Goal: Transaction & Acquisition: Book appointment/travel/reservation

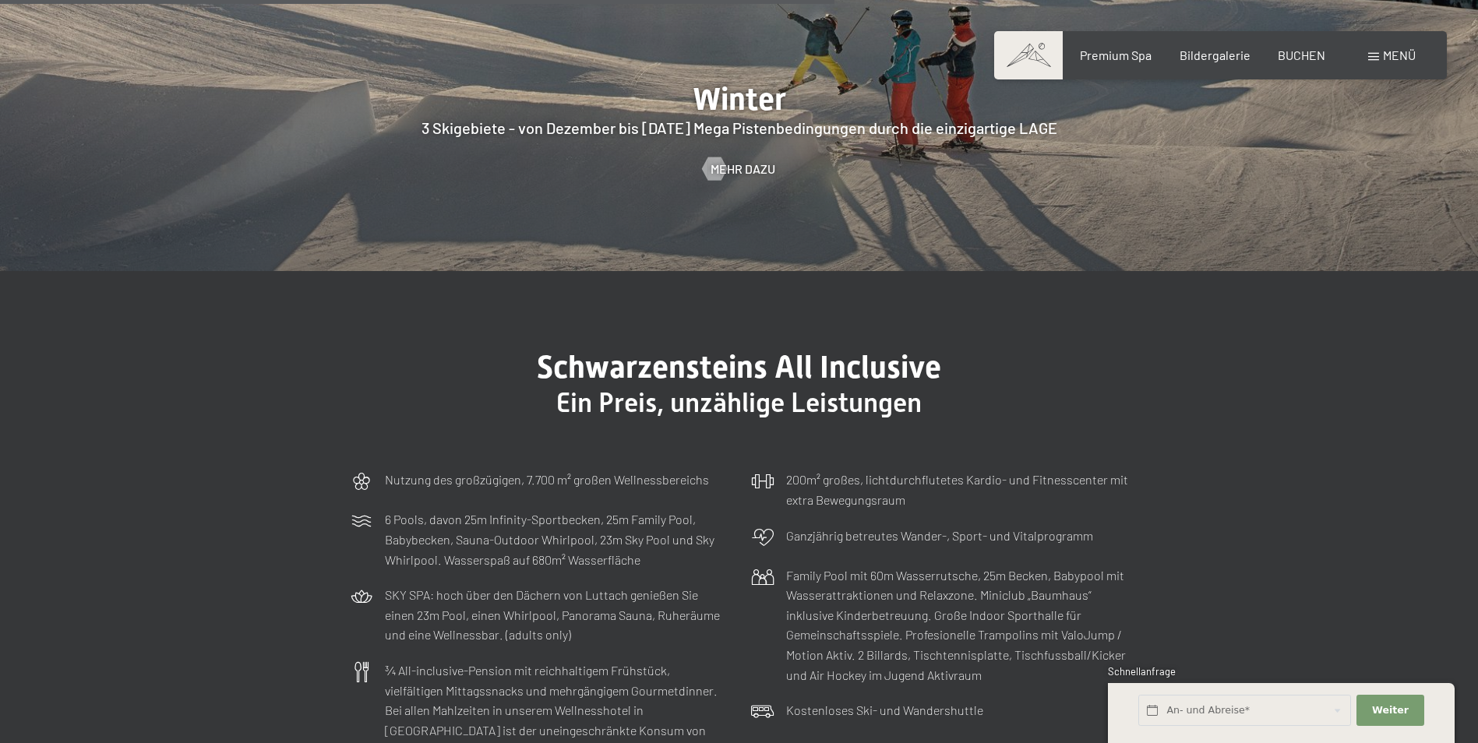
scroll to position [4596, 0]
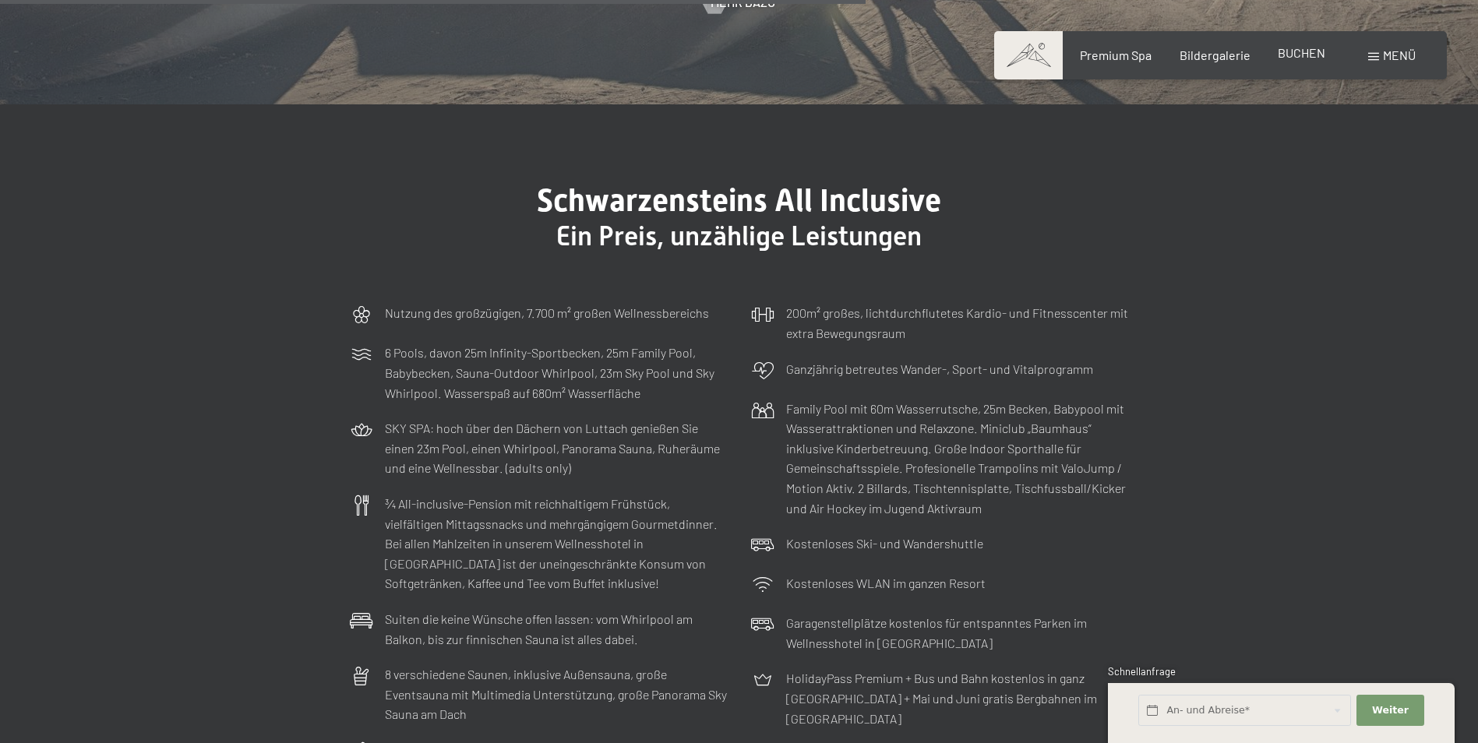
click at [1315, 53] on span "BUCHEN" at bounding box center [1302, 52] width 48 height 15
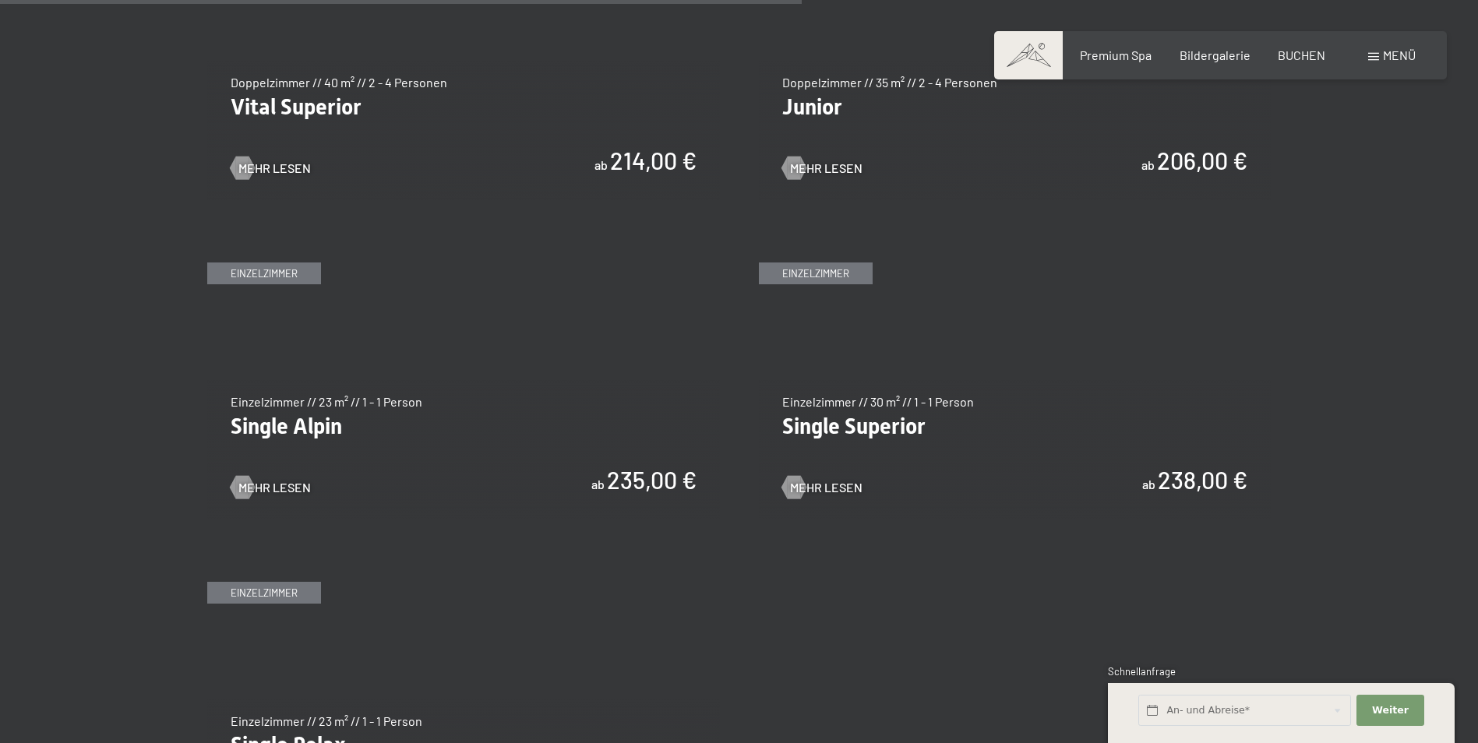
scroll to position [2337, 0]
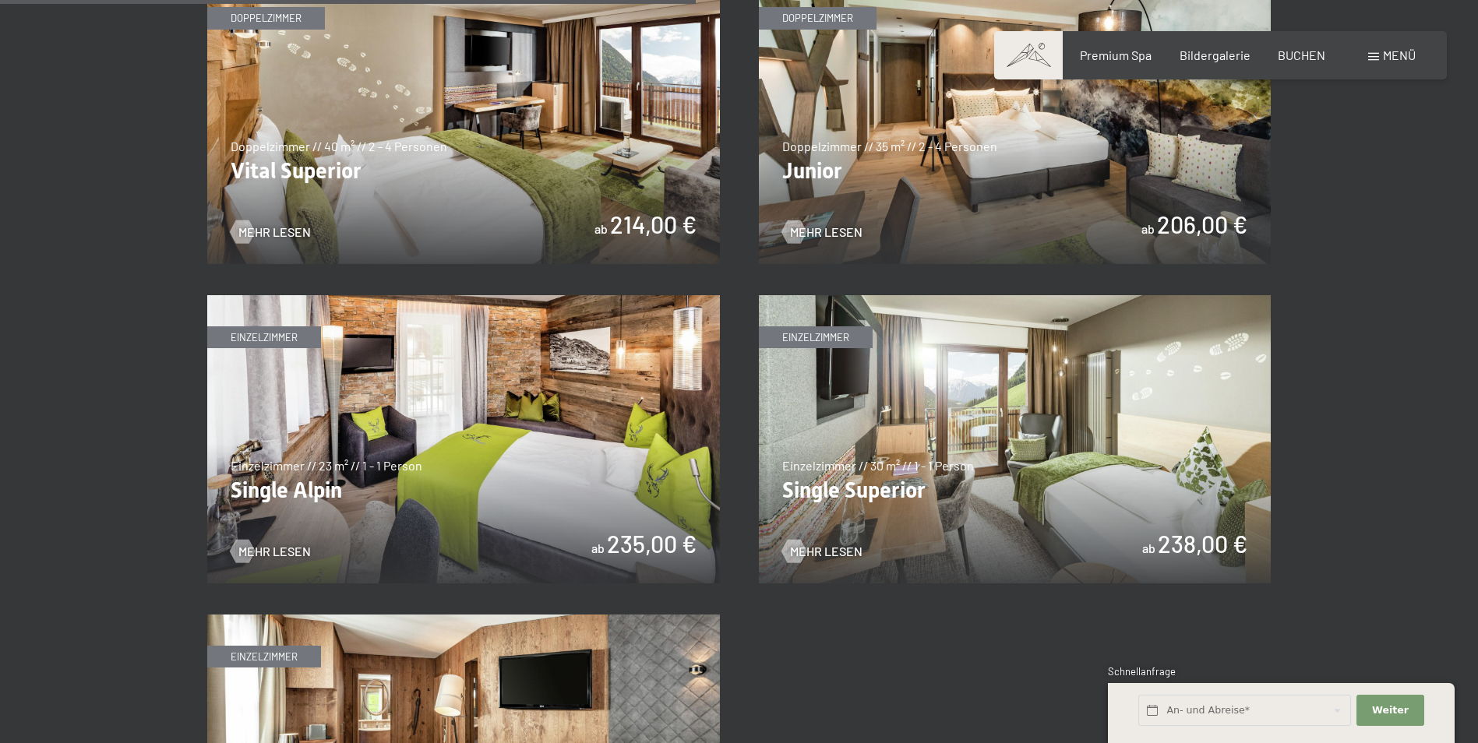
click at [1053, 171] on img at bounding box center [1015, 120] width 513 height 288
click at [502, 474] on img at bounding box center [463, 439] width 513 height 288
click at [1295, 59] on span "BUCHEN" at bounding box center [1302, 52] width 48 height 15
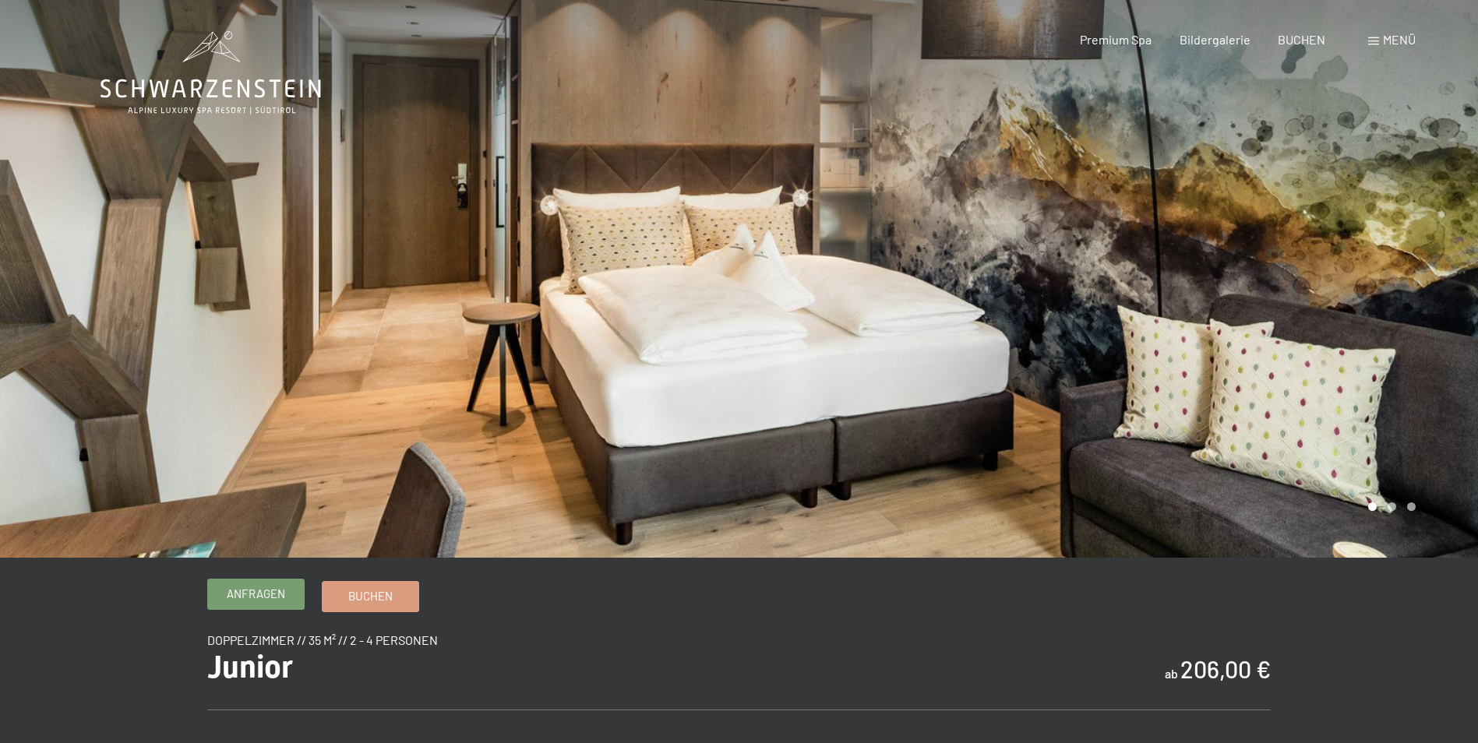
click at [254, 598] on span "Anfragen" at bounding box center [256, 594] width 58 height 16
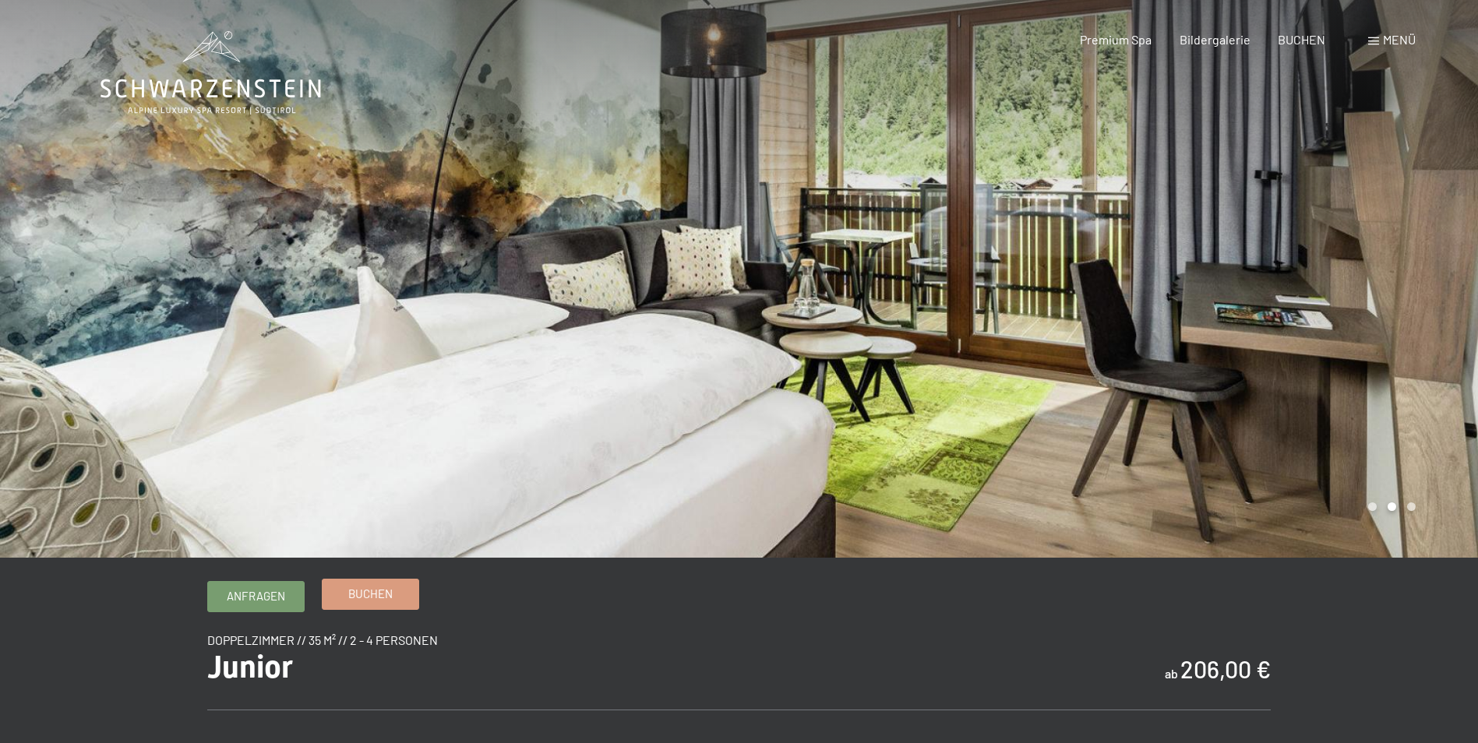
click at [393, 592] on span "Buchen" at bounding box center [370, 594] width 44 height 16
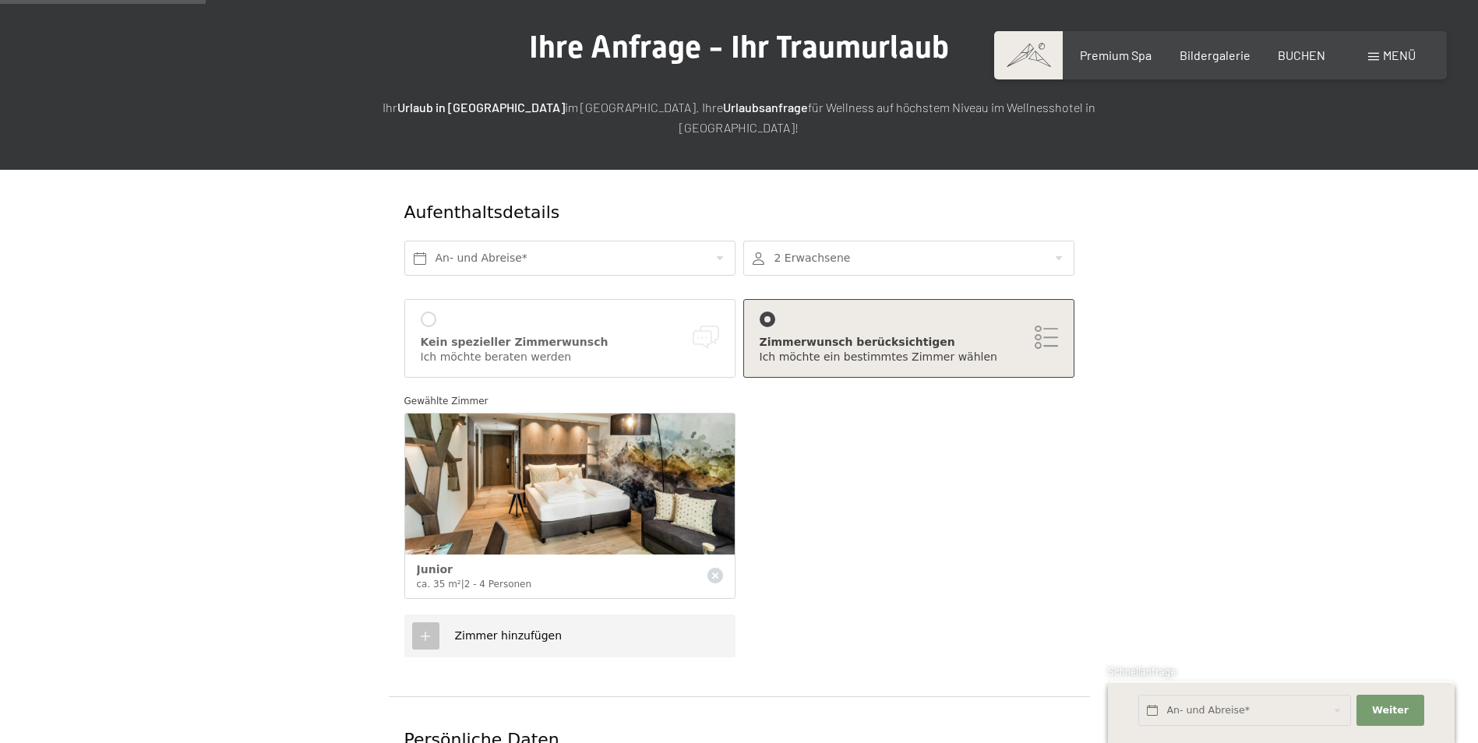
scroll to position [78, 0]
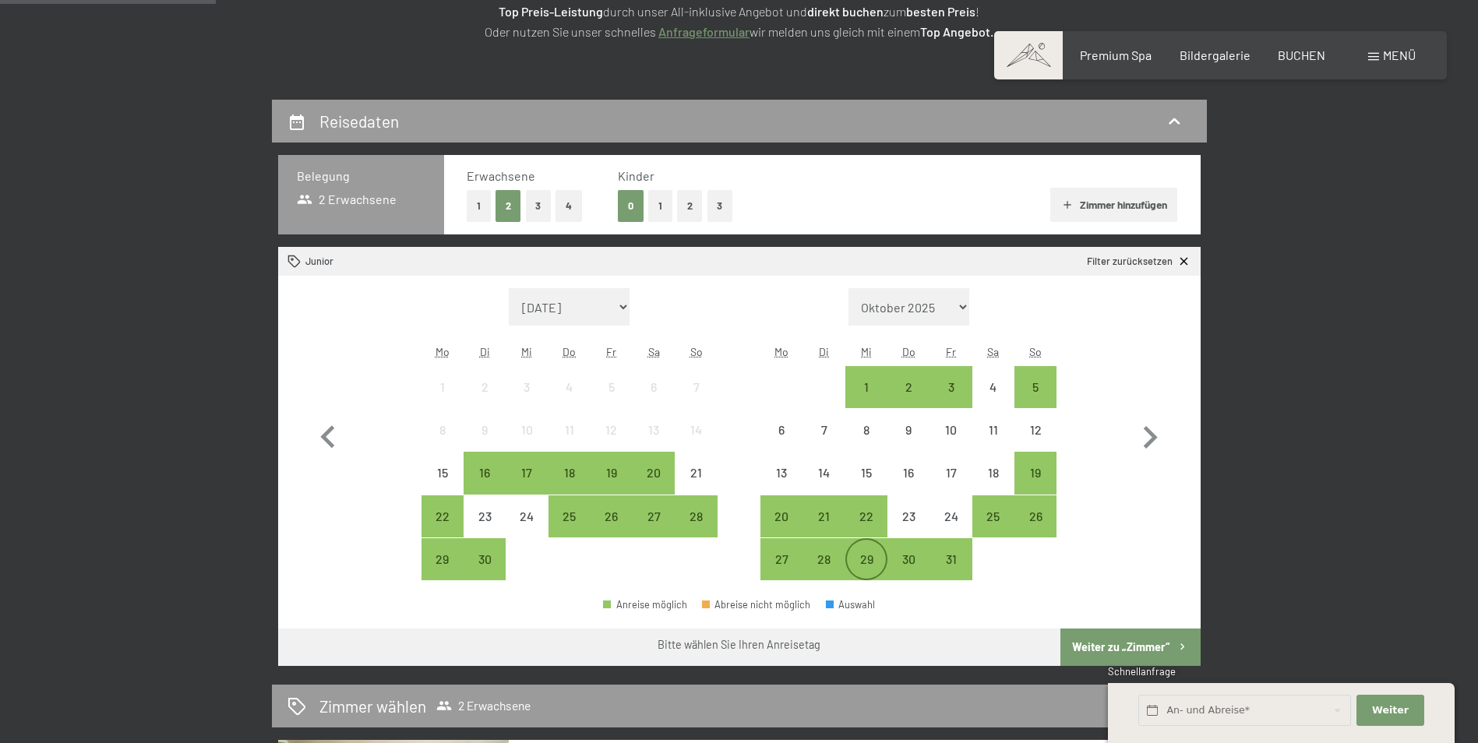
scroll to position [312, 0]
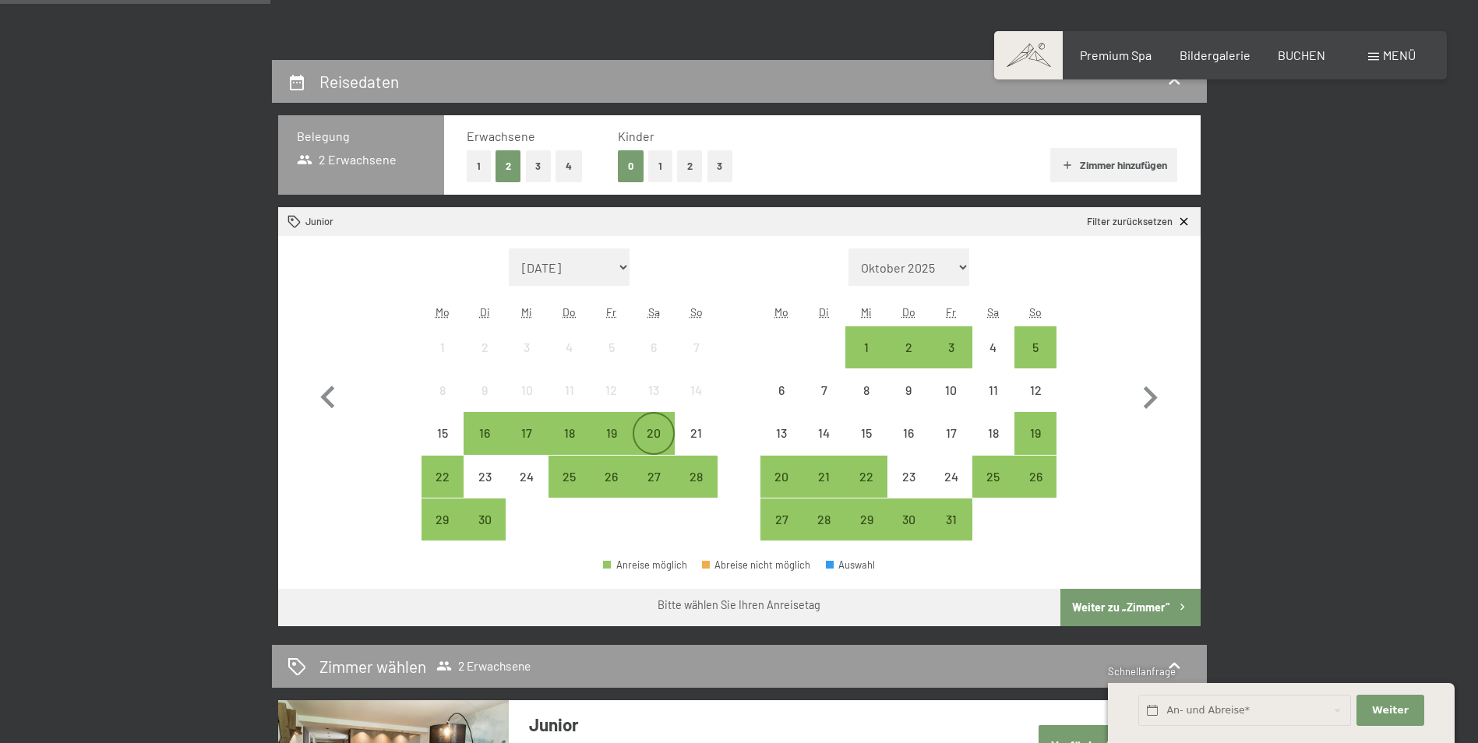
click at [647, 436] on div "20" at bounding box center [653, 446] width 39 height 39
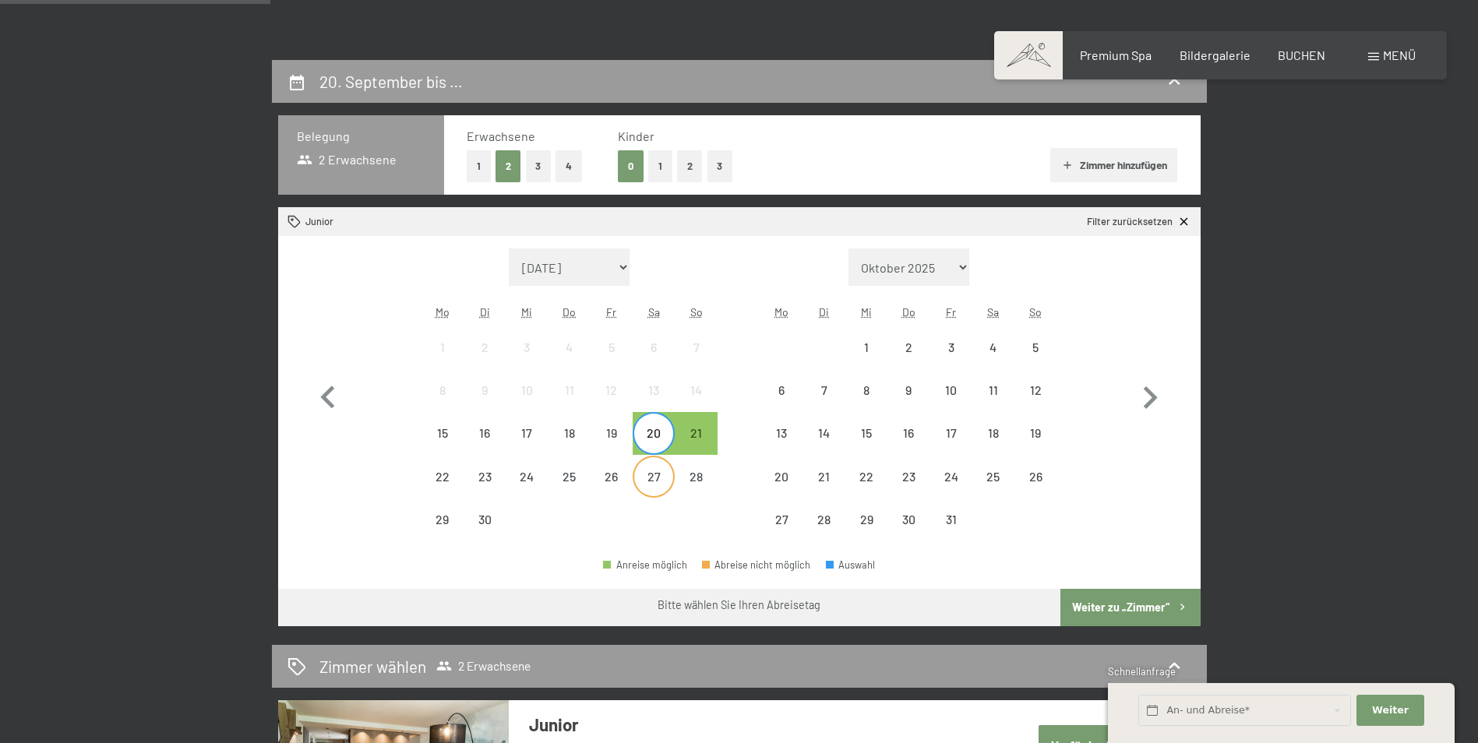
click at [657, 481] on div "27" at bounding box center [653, 490] width 39 height 39
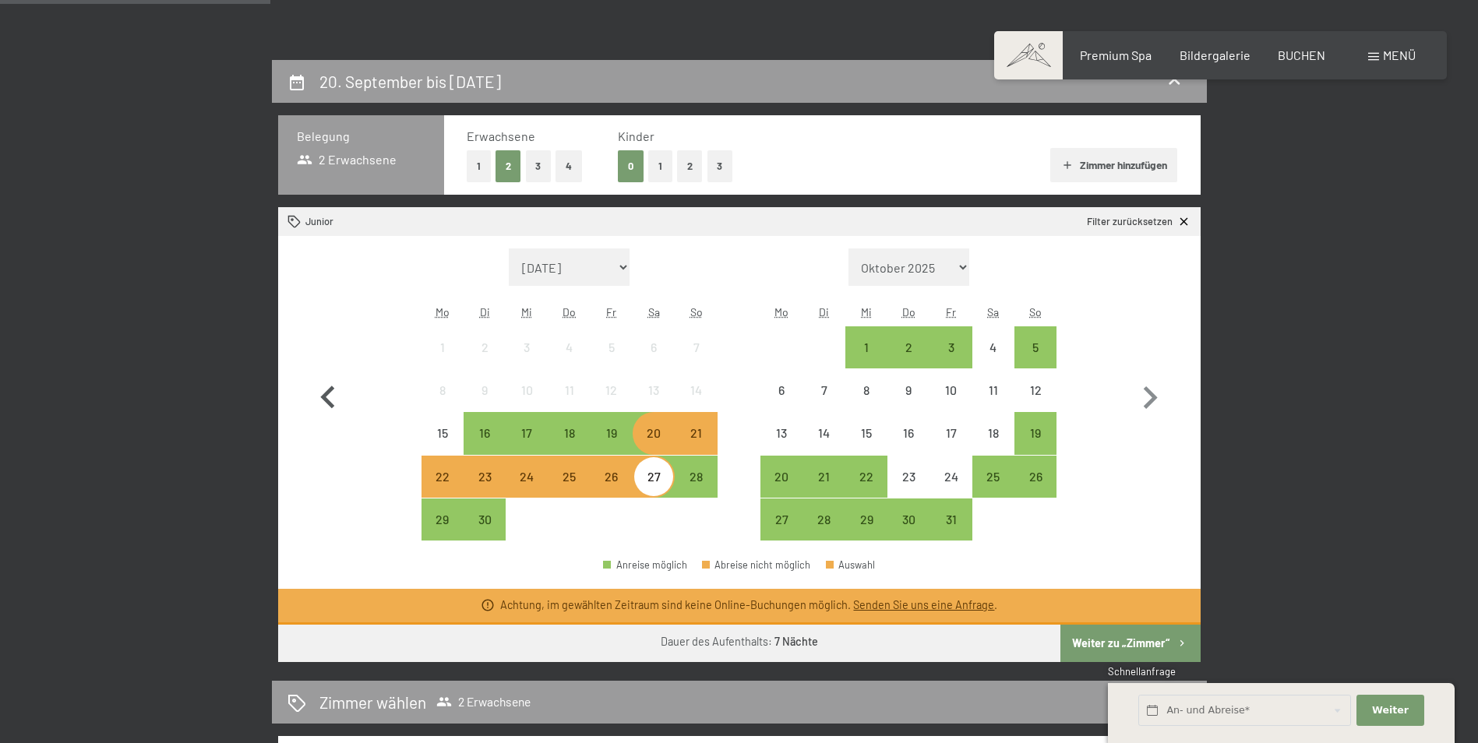
click at [347, 492] on button "button" at bounding box center [327, 395] width 45 height 293
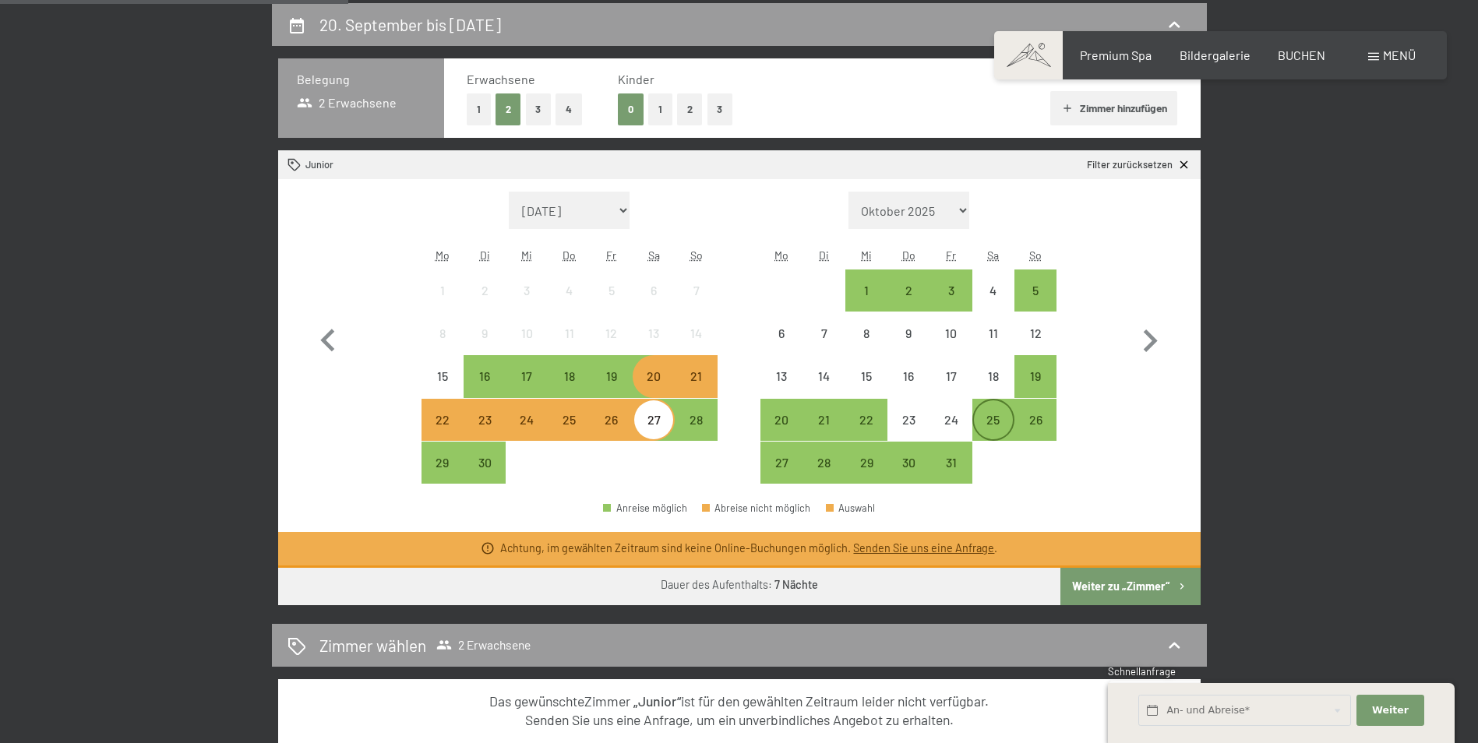
scroll to position [390, 0]
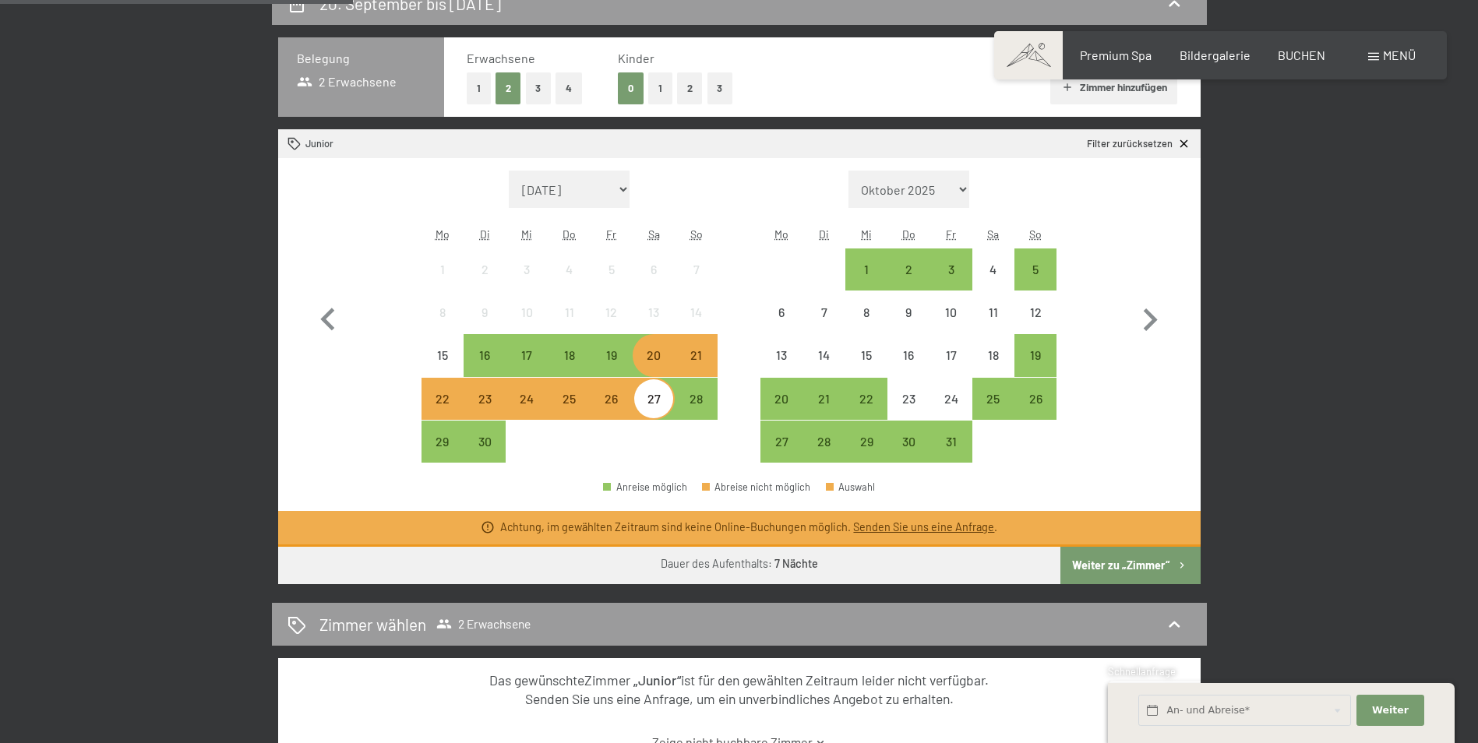
click at [1110, 569] on button "Weiter zu „Zimmer“" at bounding box center [1129, 565] width 139 height 37
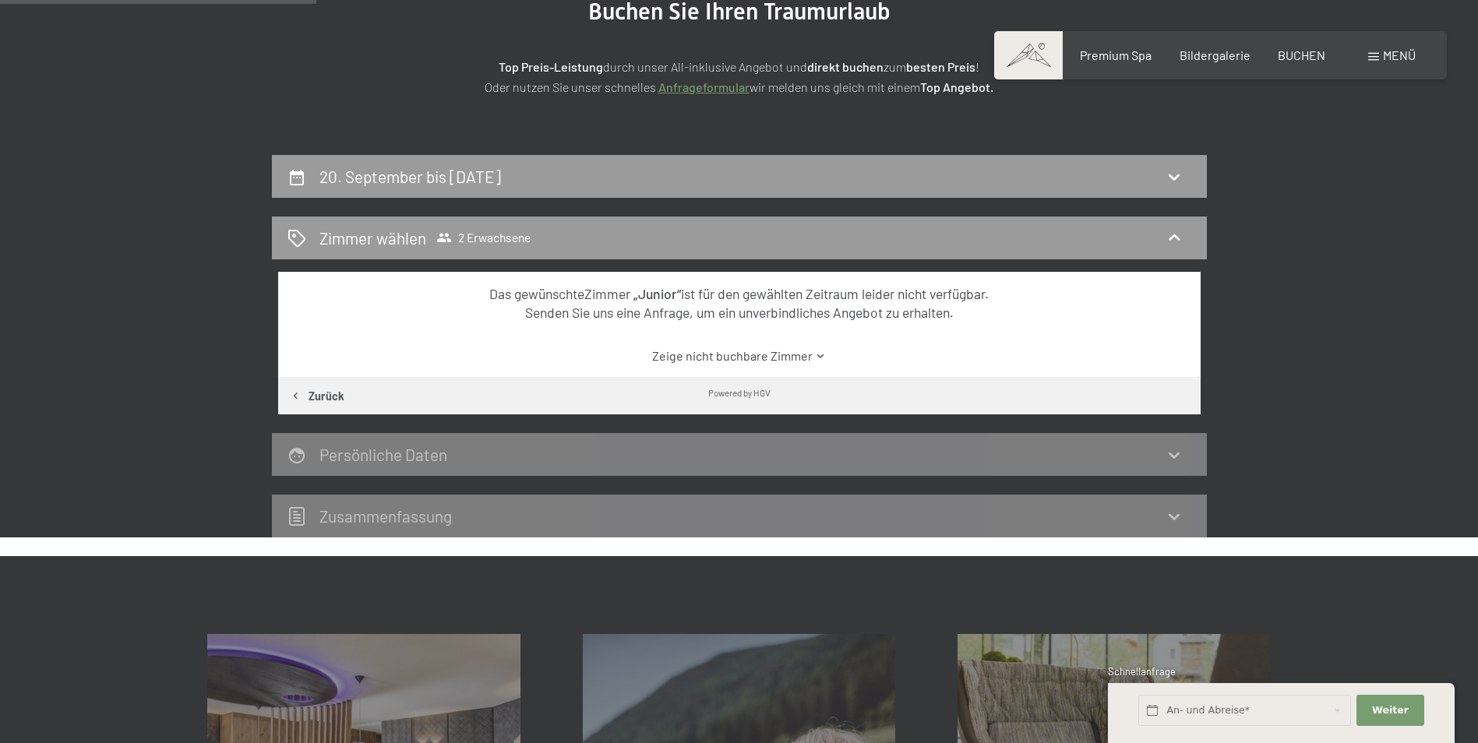
scroll to position [216, 0]
click at [714, 359] on link "Zeige nicht buchbare Zimmer" at bounding box center [738, 356] width 867 height 17
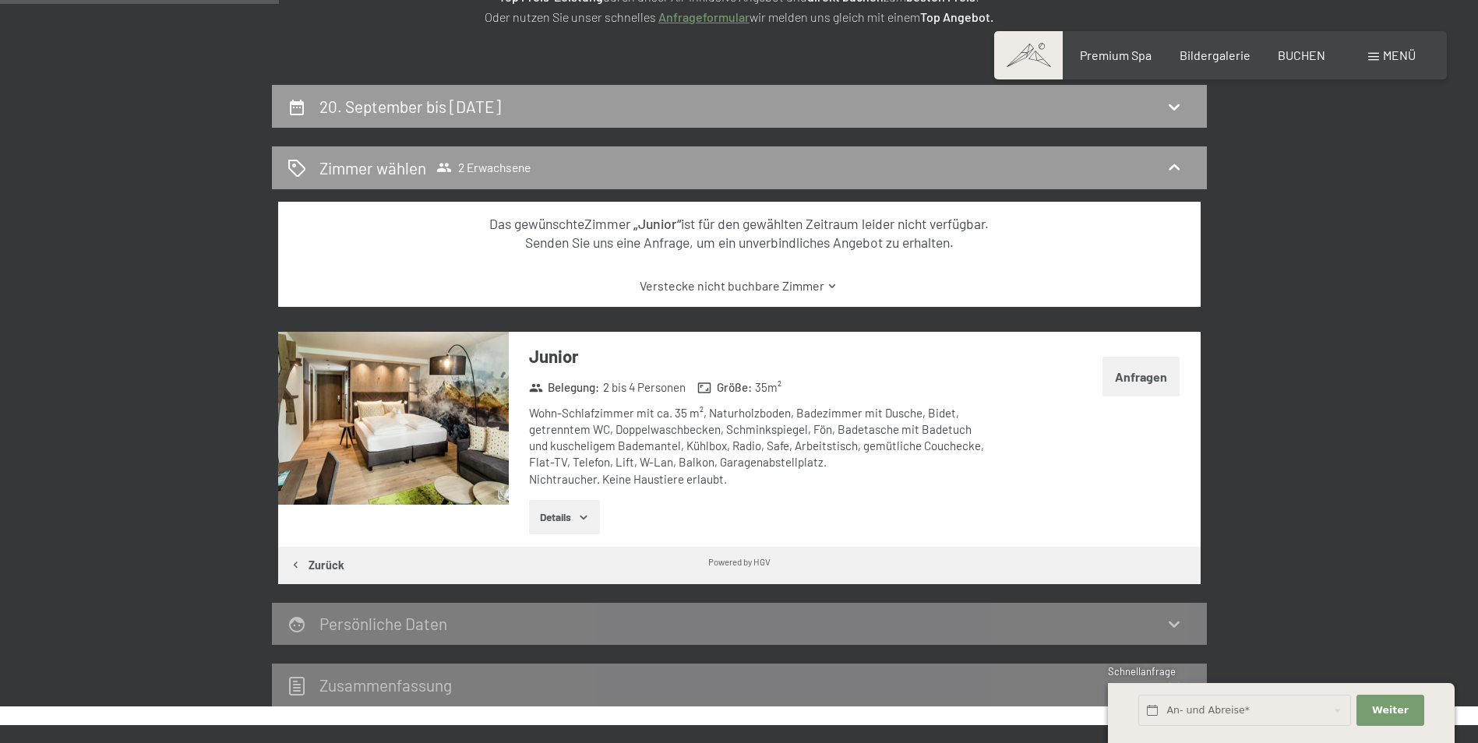
scroll to position [372, 0]
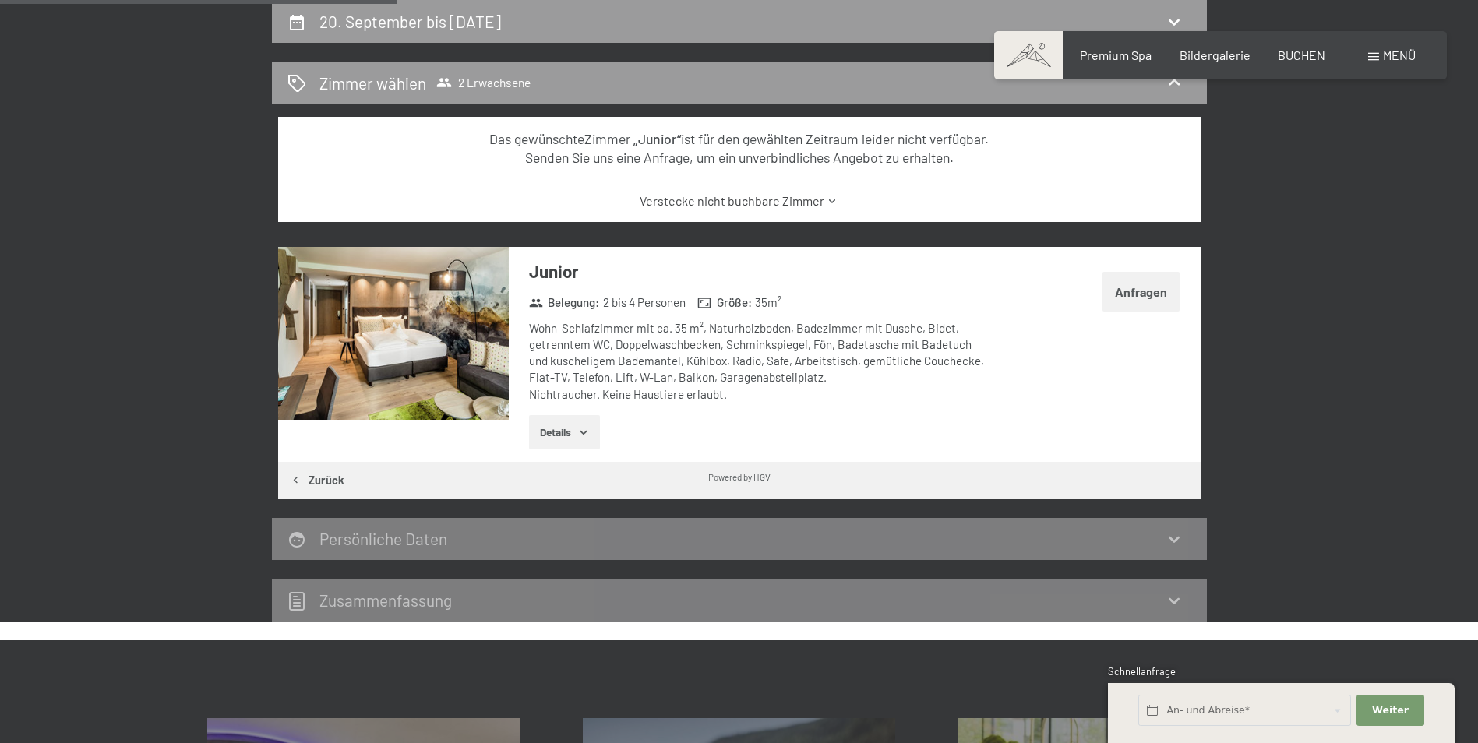
click at [325, 486] on button "Zurück" at bounding box center [317, 480] width 78 height 37
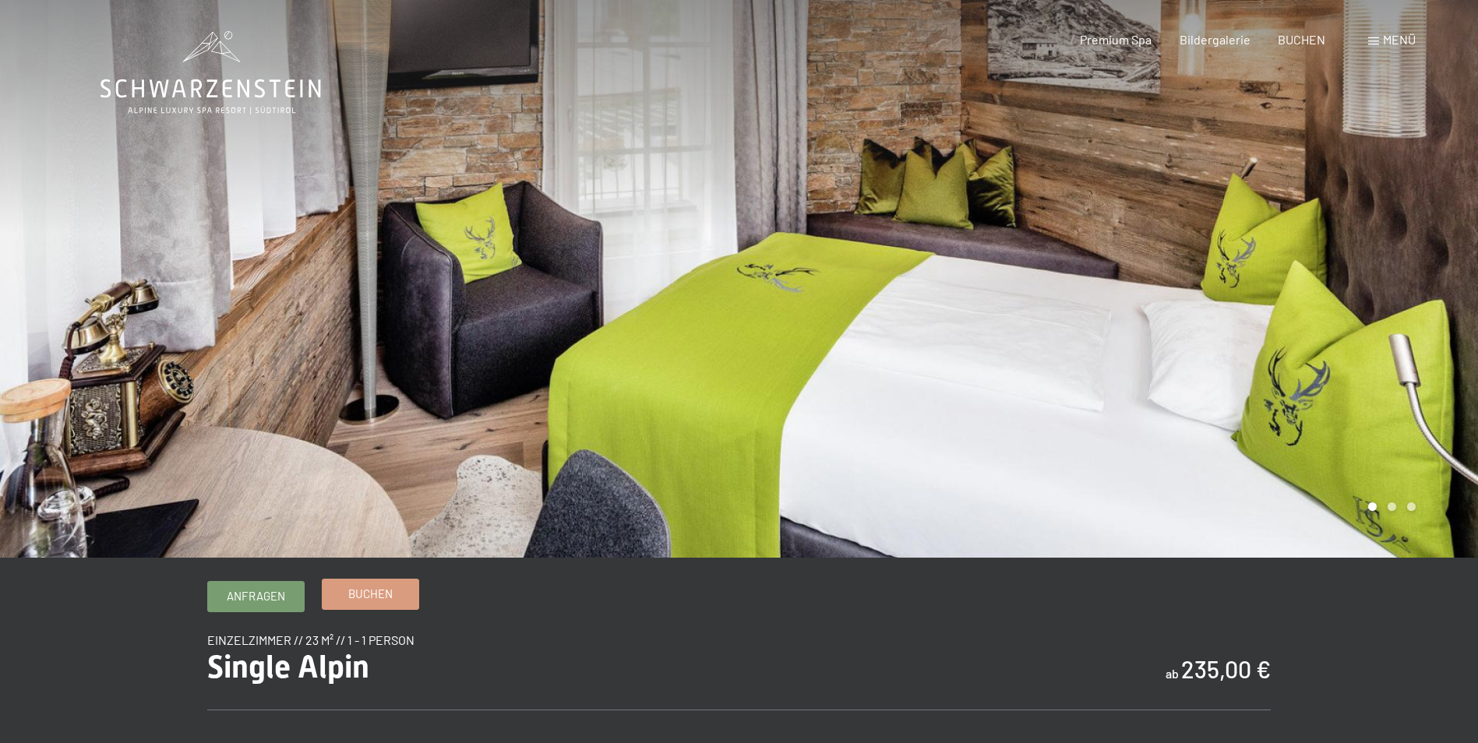
click at [392, 602] on link "Buchen" at bounding box center [371, 595] width 96 height 30
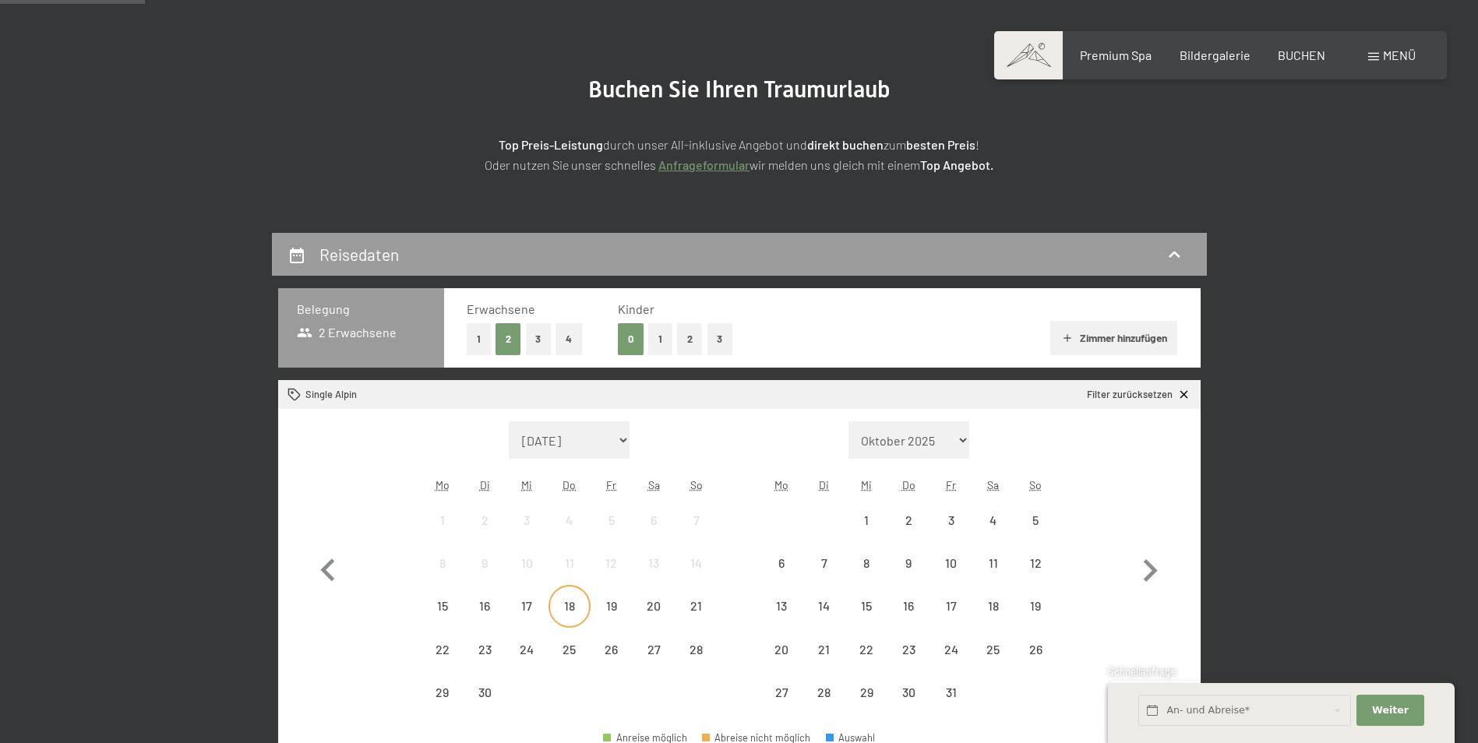
scroll to position [234, 0]
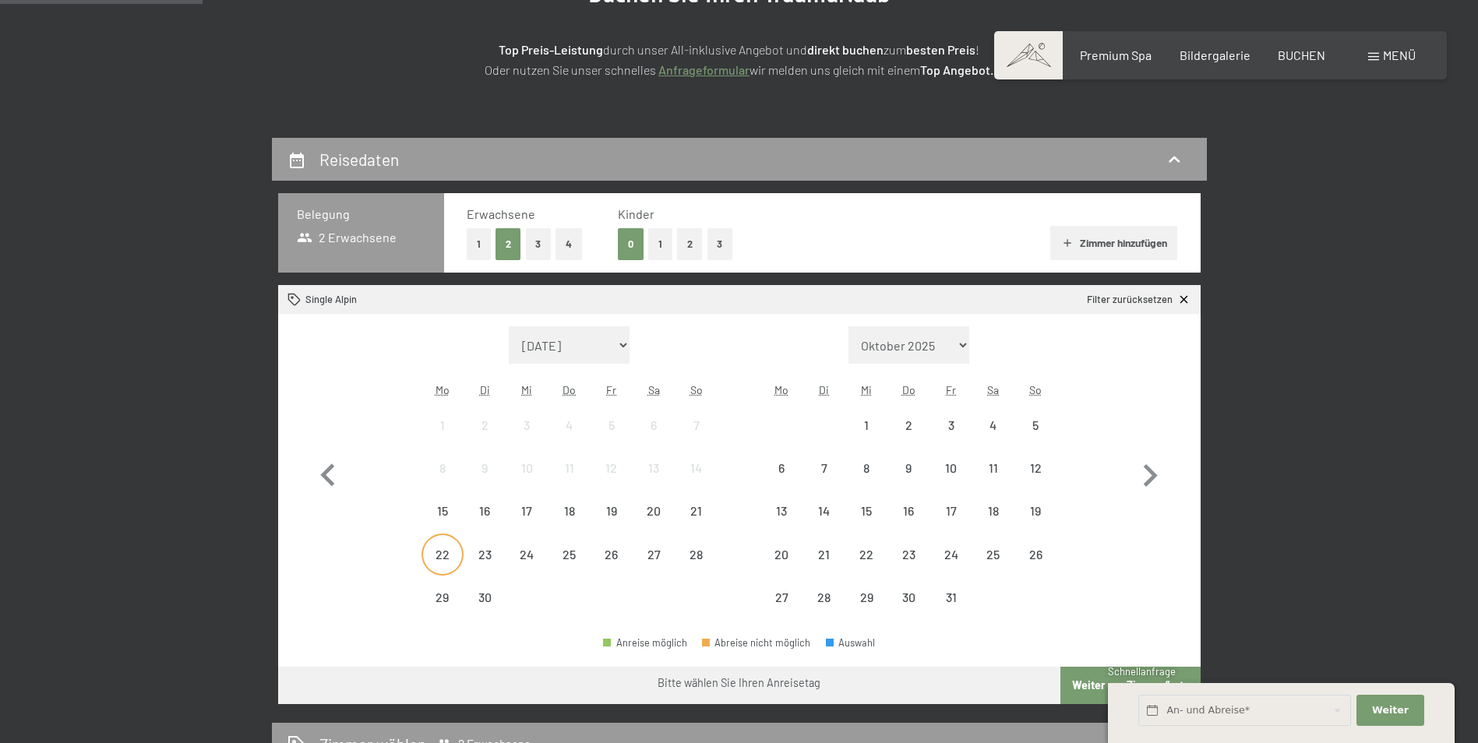
click at [439, 562] on div "22" at bounding box center [442, 567] width 39 height 39
click at [665, 517] on div "20" at bounding box center [653, 524] width 39 height 39
click at [661, 559] on div "27" at bounding box center [653, 567] width 39 height 39
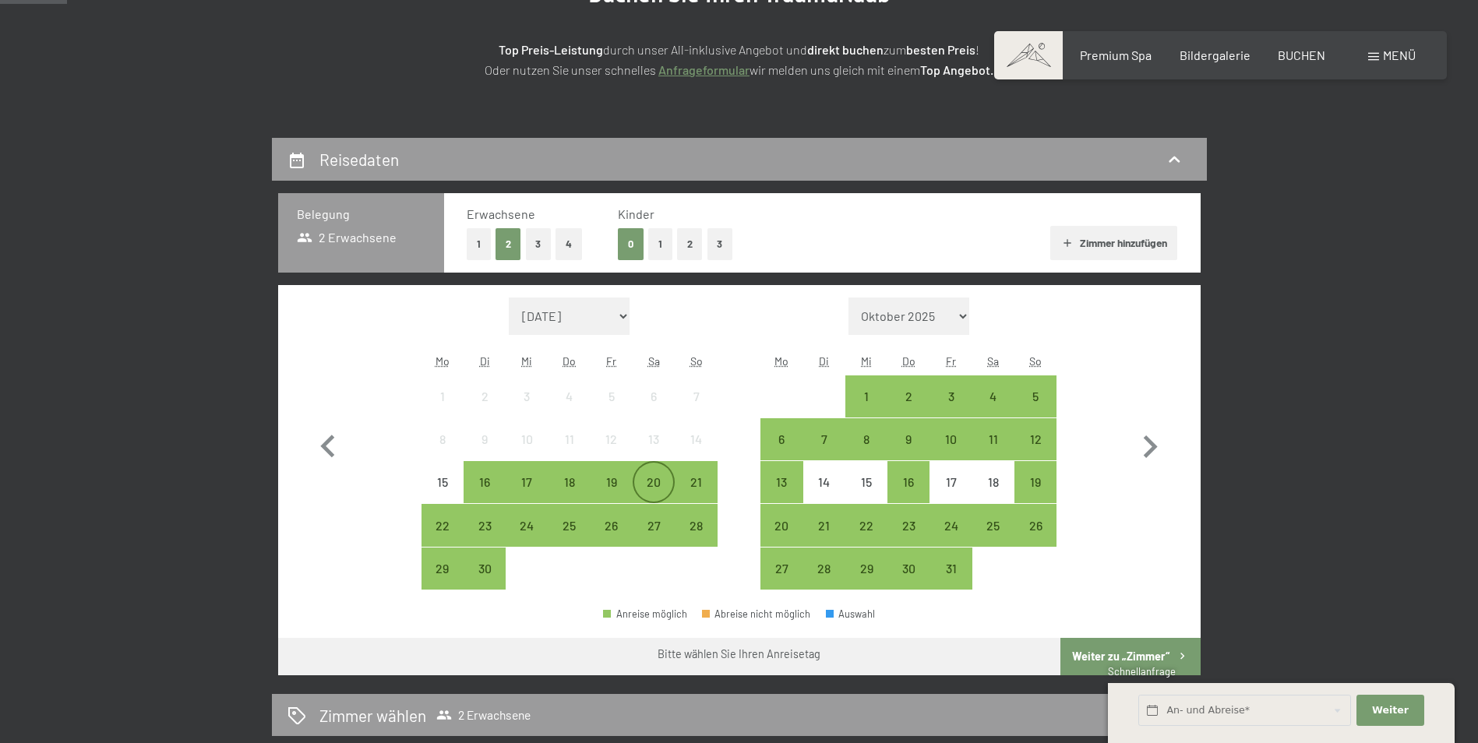
click at [640, 480] on div "20" at bounding box center [653, 495] width 39 height 39
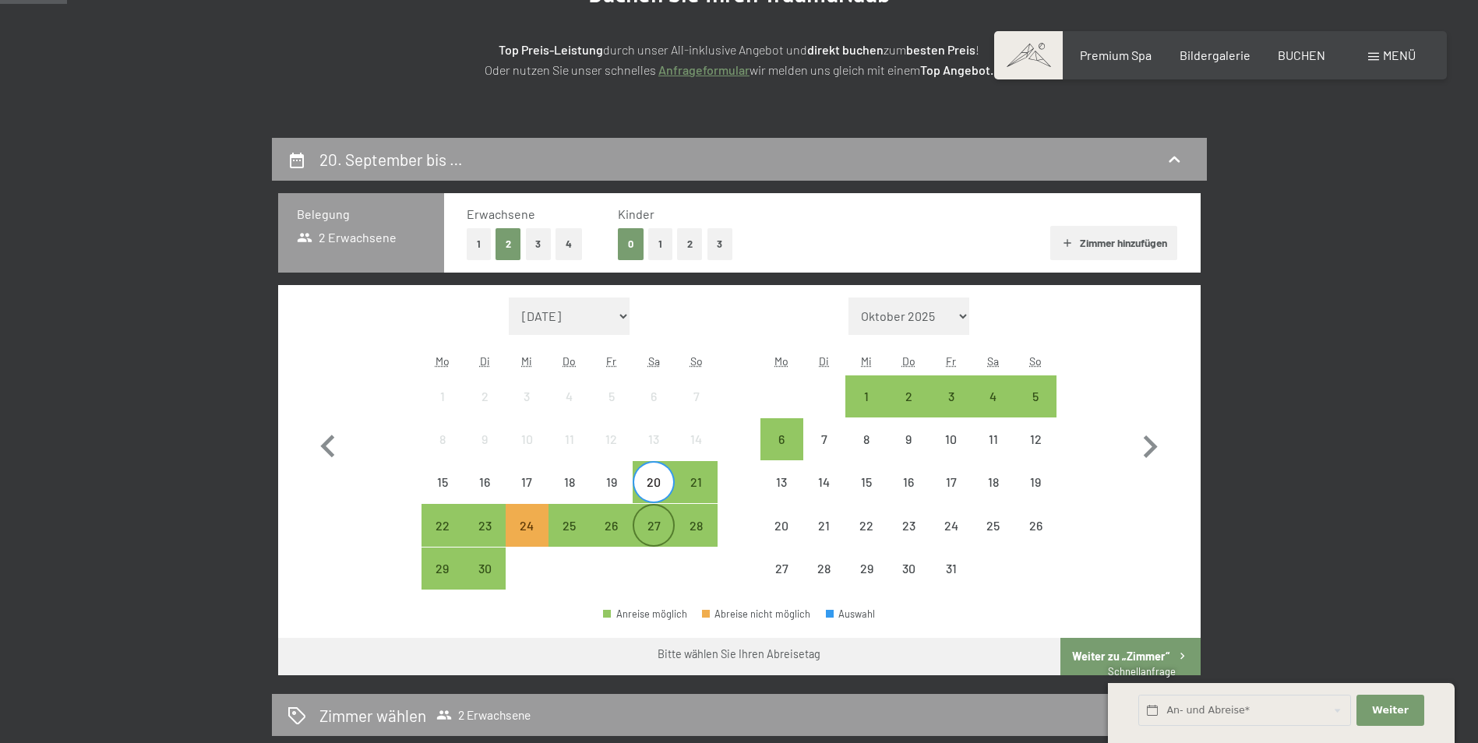
click at [658, 522] on div "27" at bounding box center [653, 539] width 39 height 39
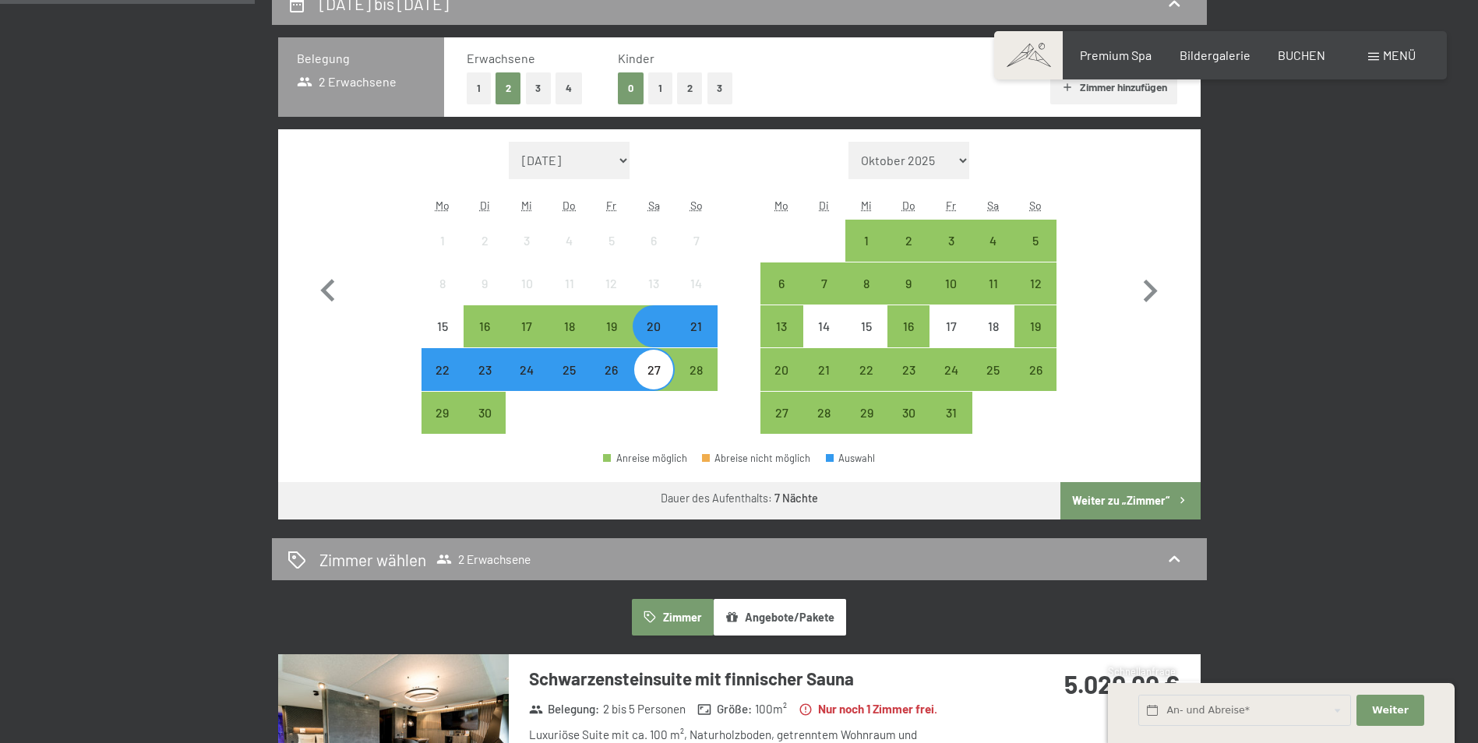
click at [1125, 503] on button "Weiter zu „Zimmer“" at bounding box center [1129, 500] width 139 height 37
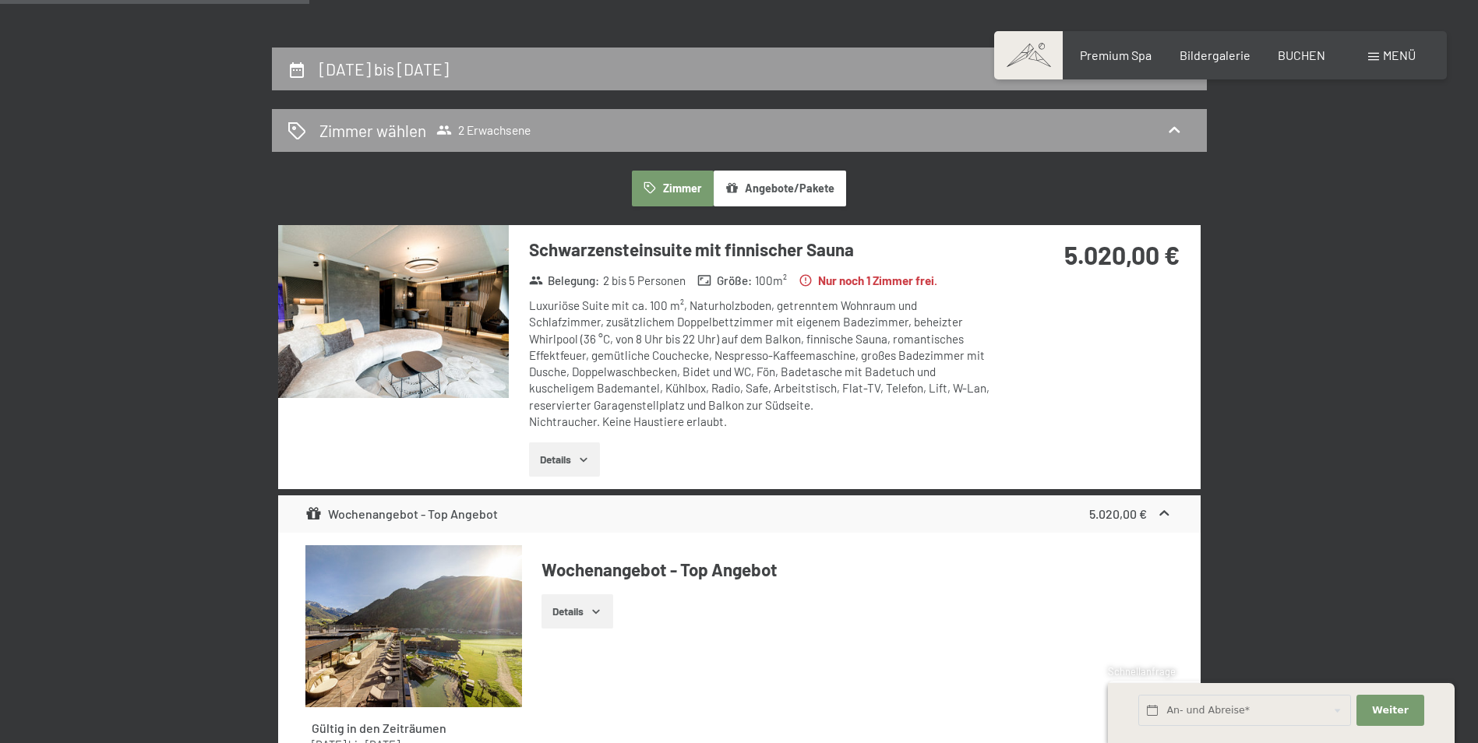
scroll to position [294, 0]
